Goal: Task Accomplishment & Management: Manage account settings

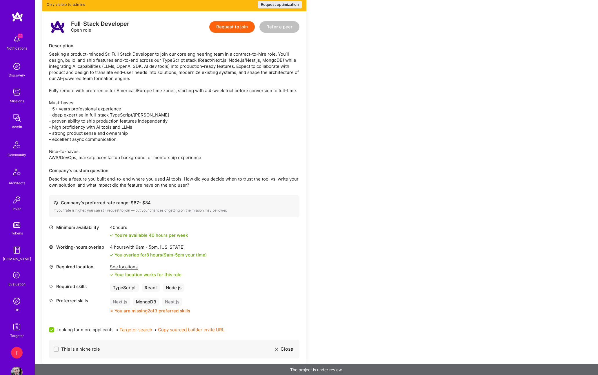
scroll to position [126, 0]
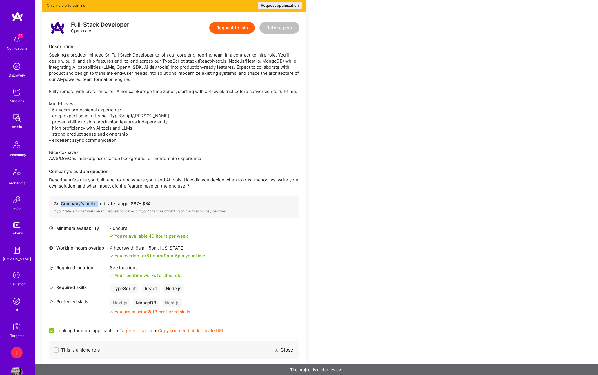
drag, startPoint x: 156, startPoint y: 202, endPoint x: 85, endPoint y: 203, distance: 71.8
click at [96, 202] on div "Company’s preferred rate range: $ 67 - $ 84" at bounding box center [174, 203] width 241 height 6
click at [65, 204] on div "Company’s preferred rate range: $ 67 - $ 84" at bounding box center [174, 203] width 241 height 6
drag, startPoint x: 80, startPoint y: 204, endPoint x: 149, endPoint y: 202, distance: 68.4
click at [149, 202] on div "Company’s preferred rate range: $ 67 - $ 84" at bounding box center [174, 203] width 241 height 6
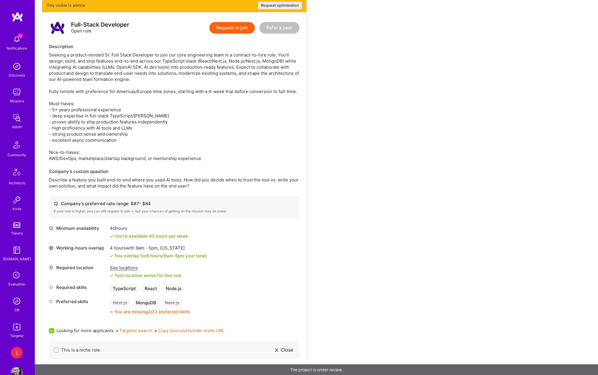
click at [152, 201] on div "Company’s preferred rate range: $ 67 - $ 84" at bounding box center [174, 203] width 241 height 6
drag, startPoint x: 124, startPoint y: 203, endPoint x: 273, endPoint y: 159, distance: 154.5
click at [148, 205] on div "Company’s preferred rate range: $ 67 - $ 84" at bounding box center [174, 203] width 241 height 6
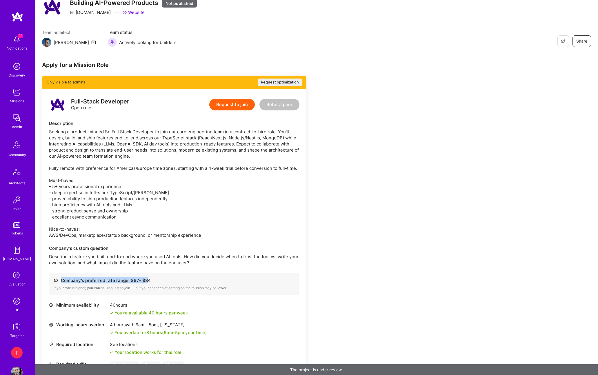
scroll to position [0, 0]
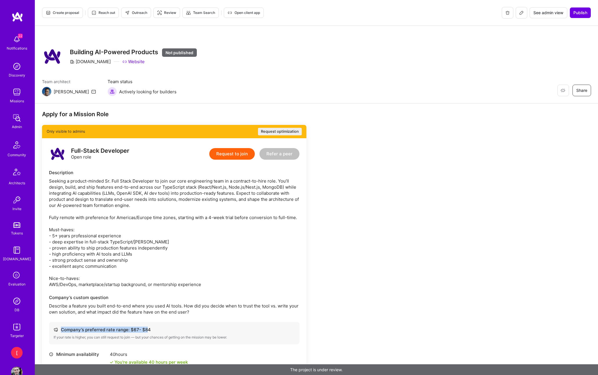
click at [522, 13] on icon at bounding box center [521, 12] width 5 height 5
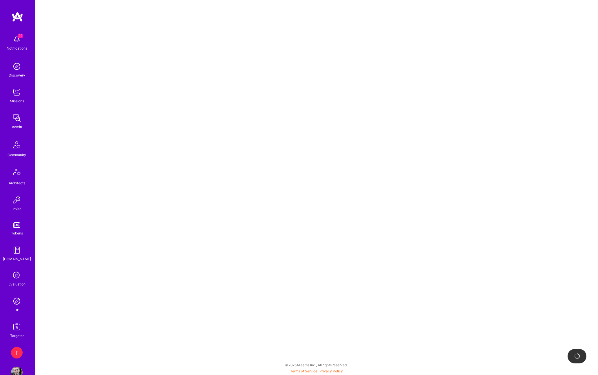
select select "Created"
select select "Collect"
select select "BiWeekly"
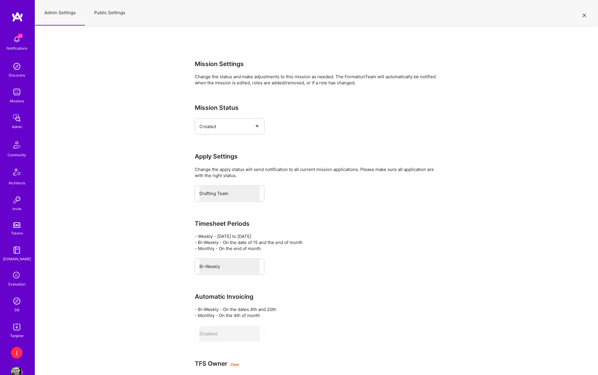
click at [118, 16] on button "Public Settings" at bounding box center [110, 12] width 50 height 25
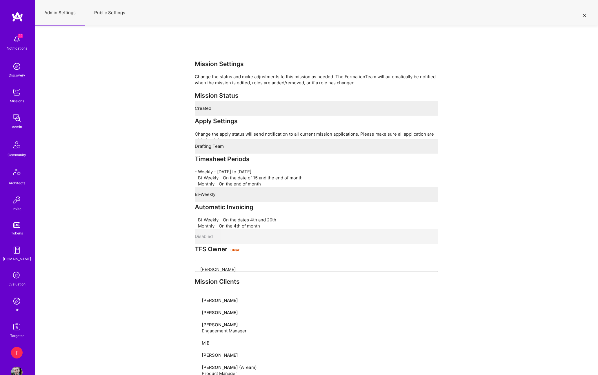
select select "OnlyAdmin"
select select "Open"
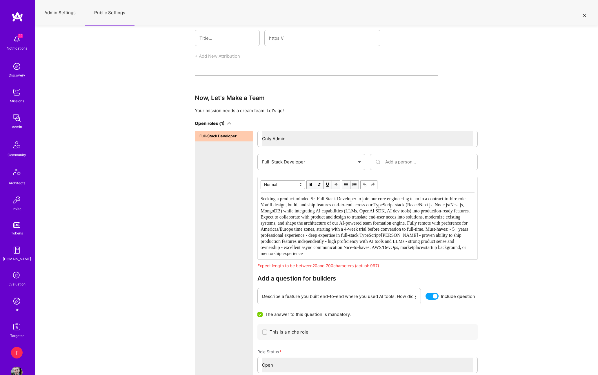
scroll to position [1121, 0]
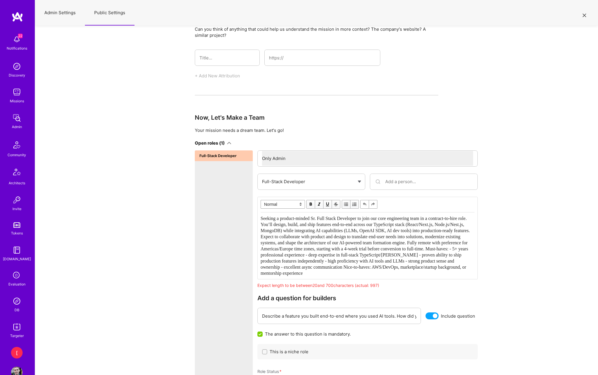
click at [584, 17] on icon at bounding box center [583, 15] width 3 height 3
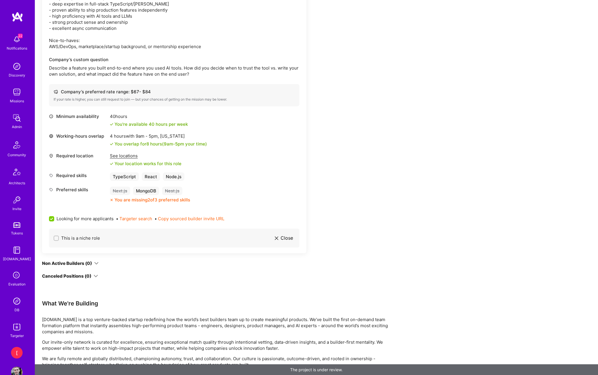
scroll to position [193, 0]
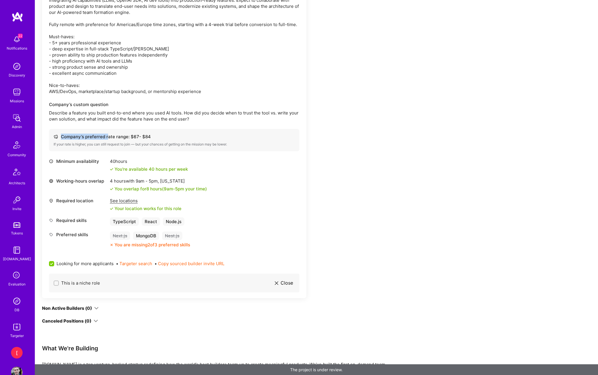
drag, startPoint x: 150, startPoint y: 137, endPoint x: 108, endPoint y: 136, distance: 42.3
click at [108, 136] on div "Company’s preferred rate range: $ 67 - $ 84" at bounding box center [174, 137] width 241 height 6
